Goal: Communication & Community: Ask a question

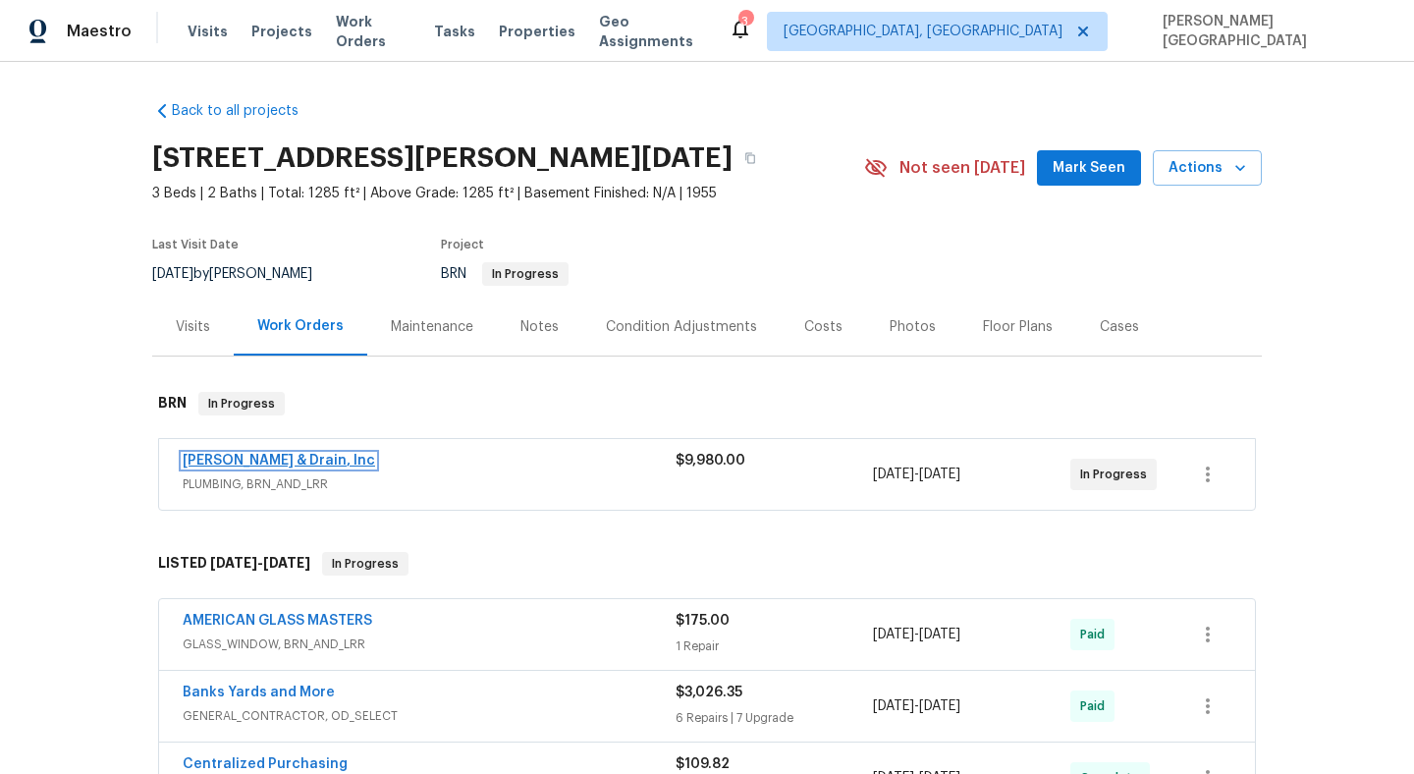
click at [246, 460] on link "[PERSON_NAME] & Drain, Inc" at bounding box center [279, 461] width 192 height 14
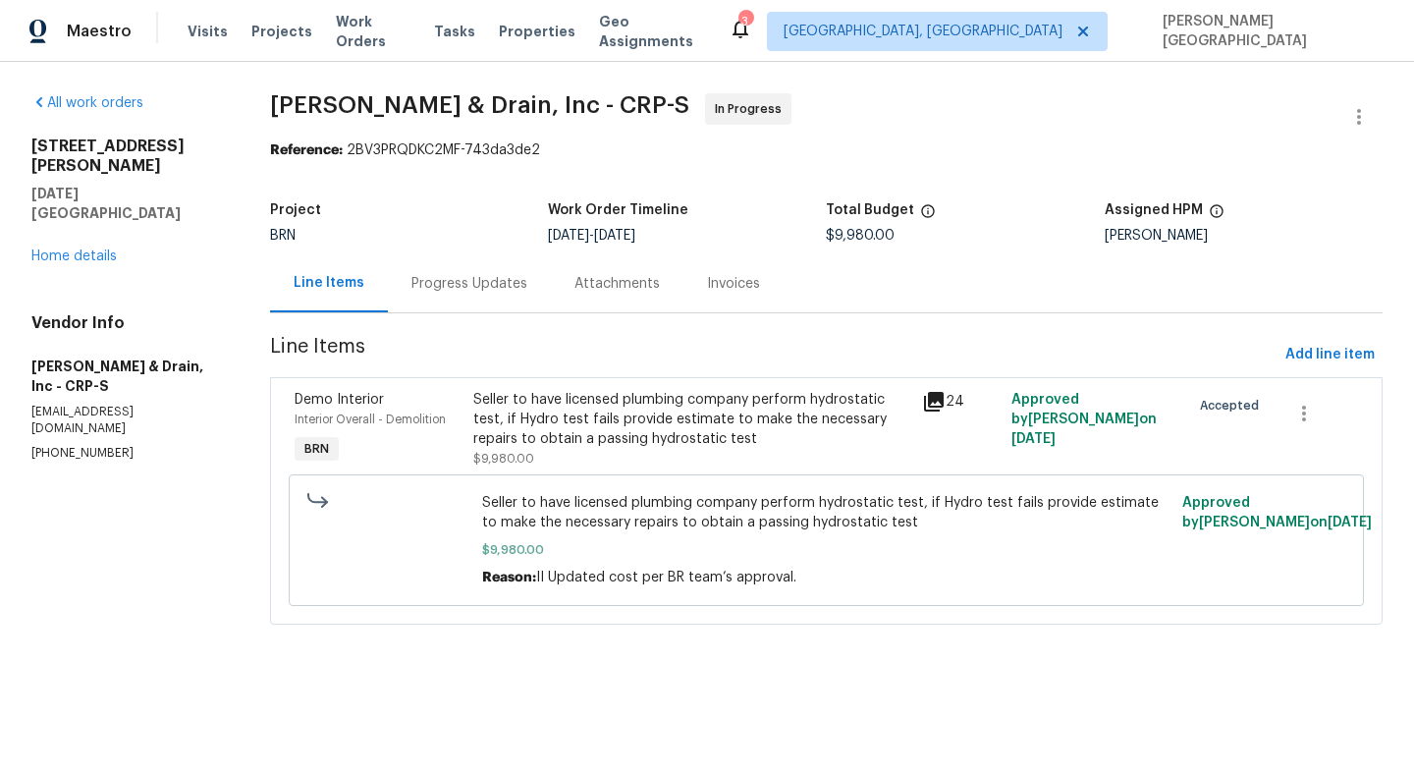
click at [504, 286] on div "Progress Updates" at bounding box center [470, 284] width 116 height 20
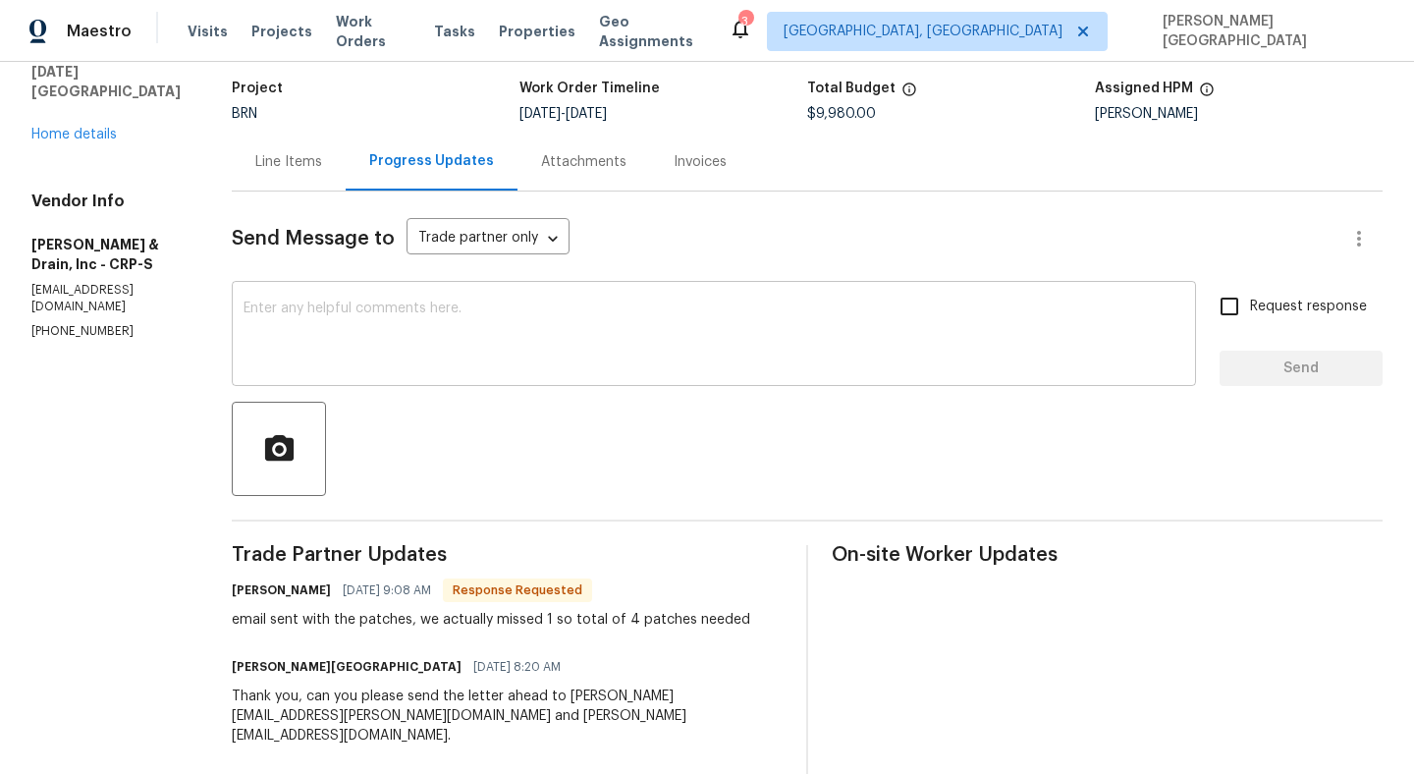
scroll to position [182, 0]
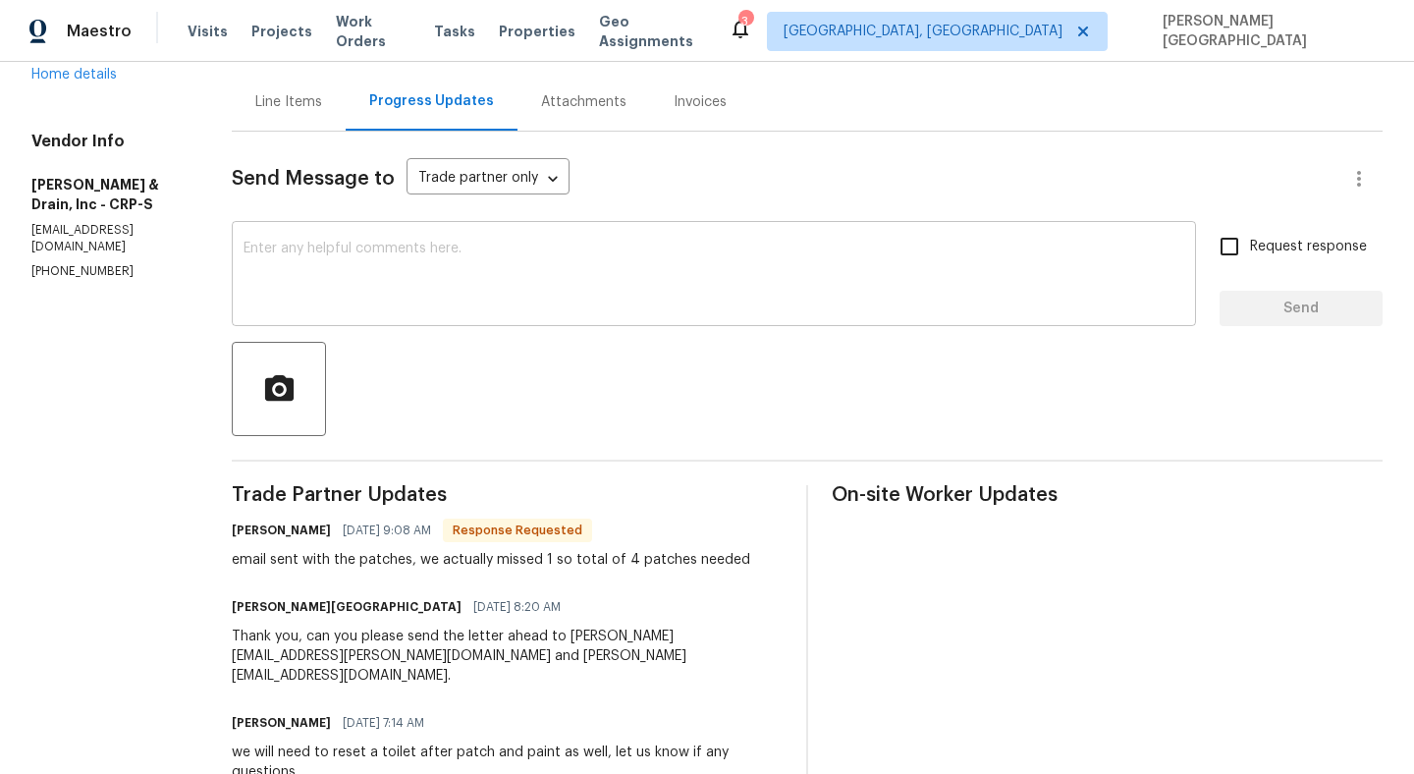
click at [296, 293] on textarea at bounding box center [714, 276] width 941 height 69
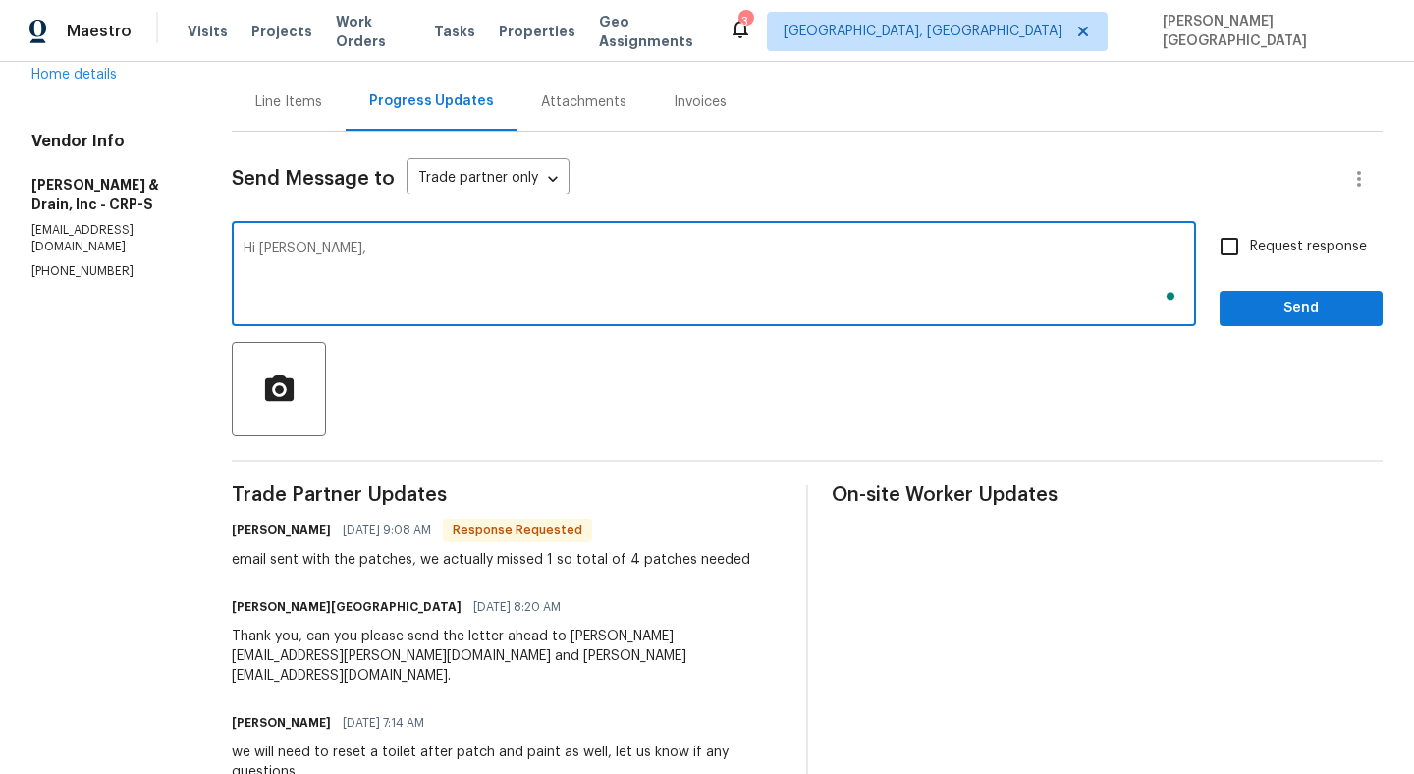
paste textarea "How much would it cost to replace the 10 feet of 3" to get rid of the cast iron?"
type textarea "Hi [PERSON_NAME], How much would it cost to replace the 10 feet of 3" to get ri…"
click at [1257, 253] on span "Request response" at bounding box center [1308, 247] width 117 height 21
click at [1250, 253] on input "Request response" at bounding box center [1229, 246] width 41 height 41
checkbox input "true"
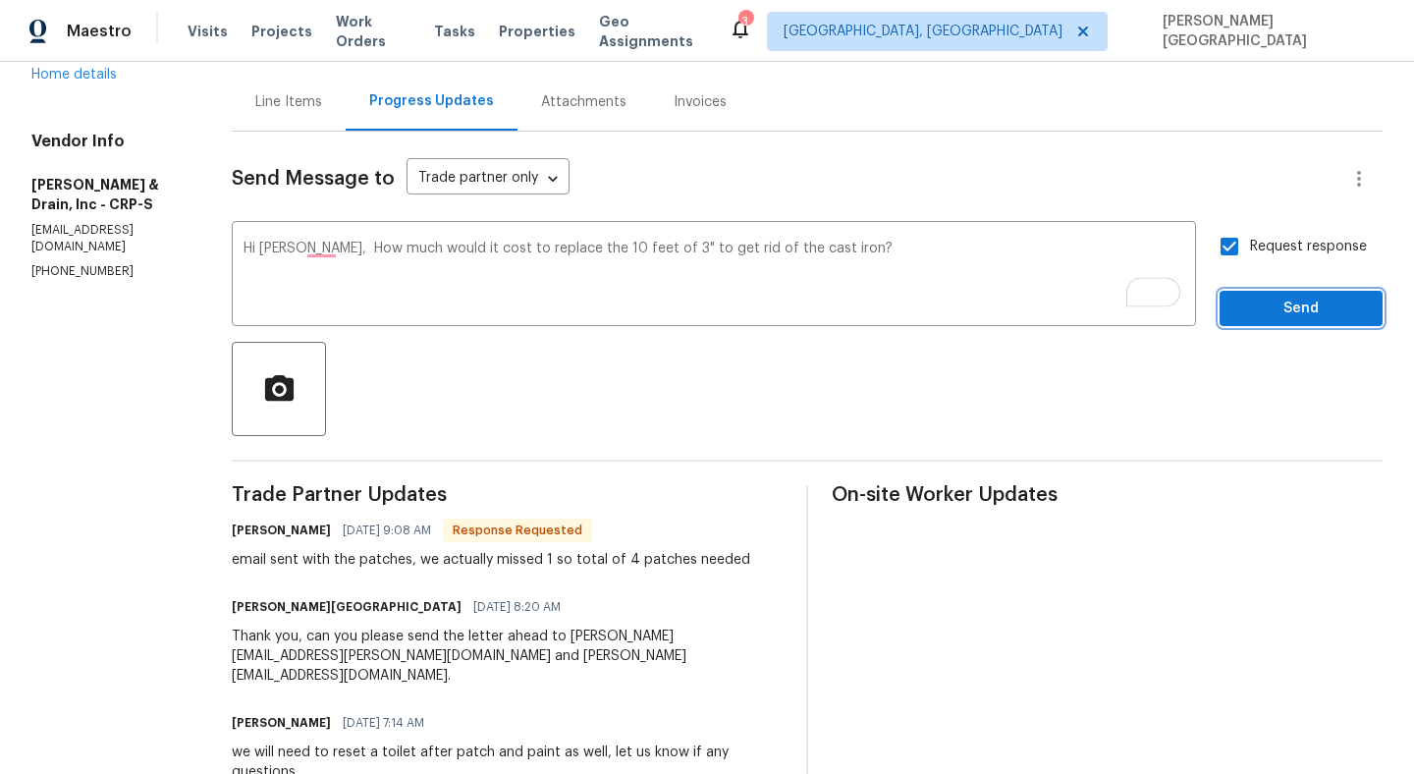
click at [1257, 318] on span "Send" at bounding box center [1302, 309] width 132 height 25
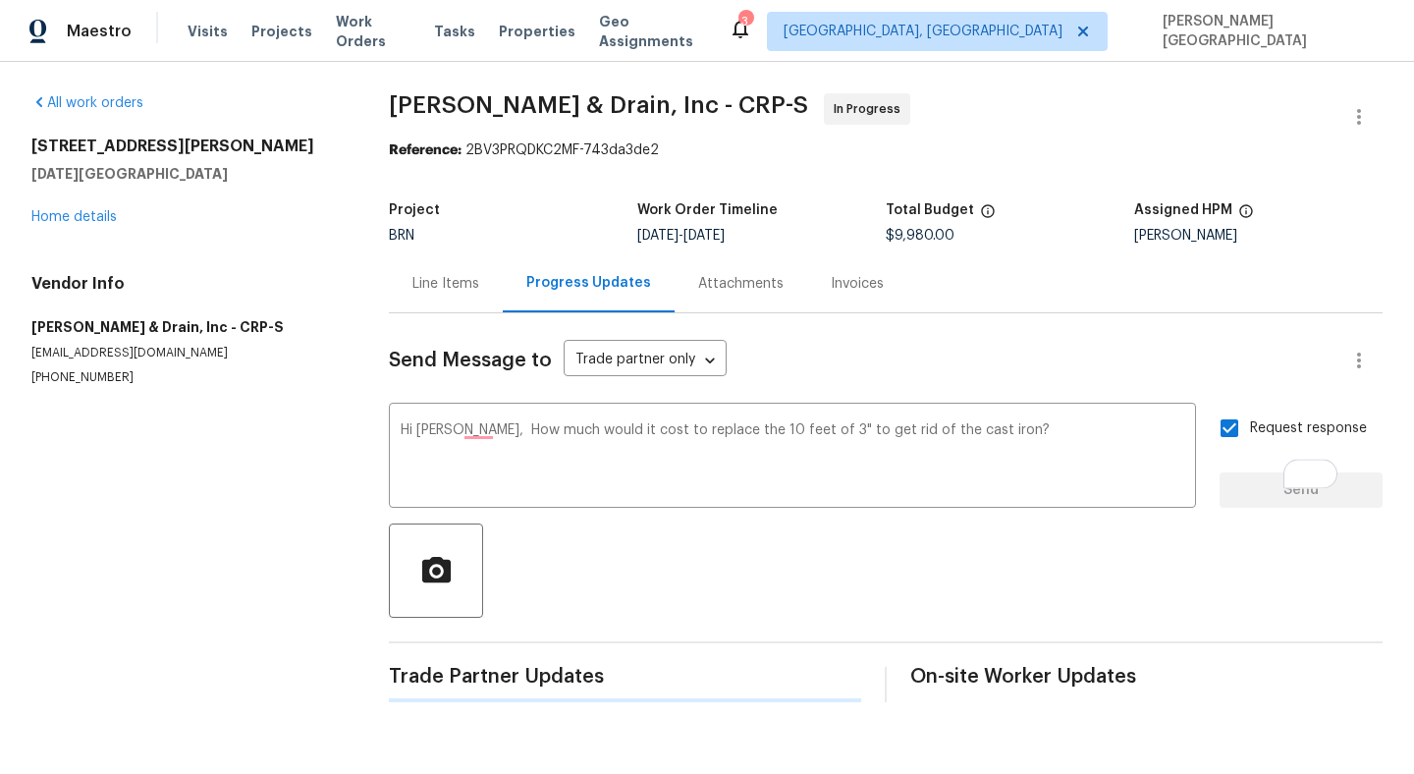
scroll to position [0, 0]
